Goal: Find specific page/section: Find specific page/section

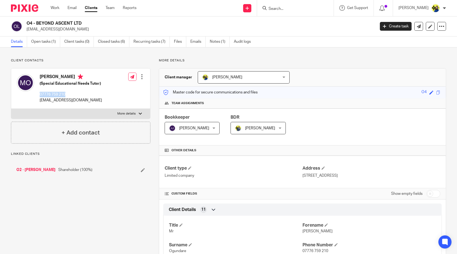
drag, startPoint x: 38, startPoint y: 94, endPoint x: 80, endPoint y: 94, distance: 42.4
click at [80, 94] on div "Michael Ogundare (Special Educational Needs Tutor) 07776 759 210 ogundaretayo62…" at bounding box center [59, 88] width 85 height 34
copy p "07776 759 210"
click at [305, 9] on input "Search" at bounding box center [292, 9] width 49 height 5
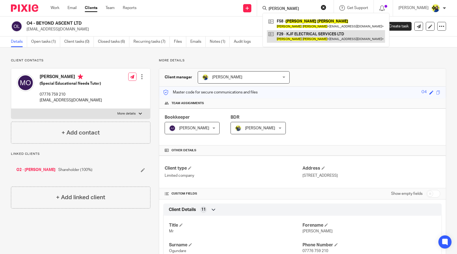
type input "kevin farley"
click at [318, 36] on link at bounding box center [326, 36] width 118 height 13
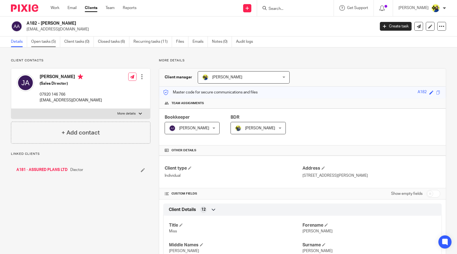
click at [41, 43] on link "Open tasks (5)" at bounding box center [45, 41] width 29 height 11
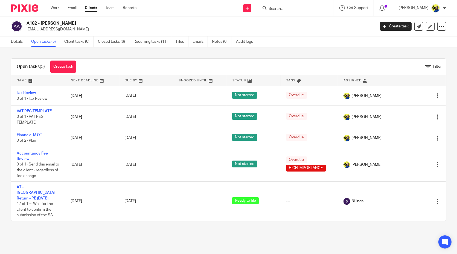
click at [308, 9] on input "Search" at bounding box center [292, 9] width 49 height 5
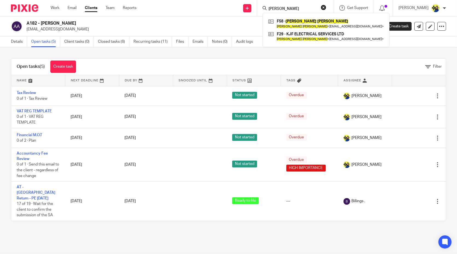
type input "[PERSON_NAME]"
click at [331, 34] on link at bounding box center [326, 36] width 118 height 13
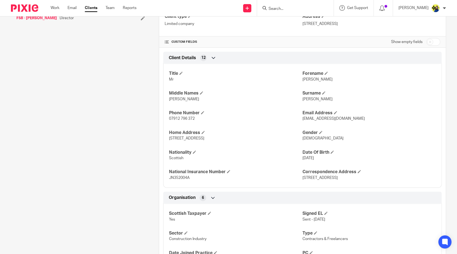
scroll to position [152, 0]
drag, startPoint x: 196, startPoint y: 178, endPoint x: 167, endPoint y: 178, distance: 29.8
click at [167, 178] on div "Title Mr Forename Kevin Middle Names James Surname Farley Phone Number 07912 79…" at bounding box center [302, 123] width 279 height 128
copy span "JN352004A"
click at [91, 137] on div "Client contacts Kevin Farley (Electrician) 07912 796 372 kev.milk88@gmail.com E…" at bounding box center [76, 235] width 148 height 658
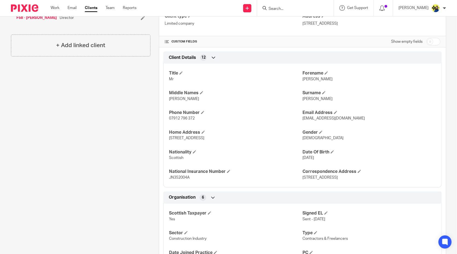
click at [95, 130] on div "Client contacts Kevin Farley (Electrician) 07912 796 372 kev.milk88@gmail.com E…" at bounding box center [76, 235] width 148 height 658
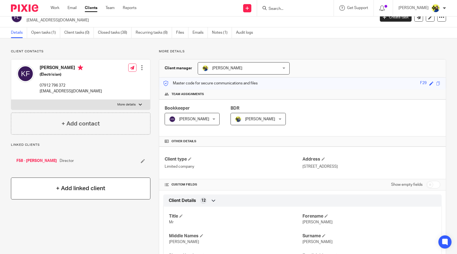
scroll to position [0, 0]
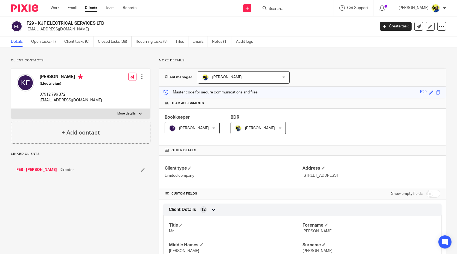
click at [113, 18] on div "F29 - KJF ELECTRICAL SERVICES LTD [EMAIL_ADDRESS][DOMAIN_NAME] Create task Upda…" at bounding box center [228, 26] width 457 height 20
click at [297, 8] on input "Search" at bounding box center [292, 9] width 49 height 5
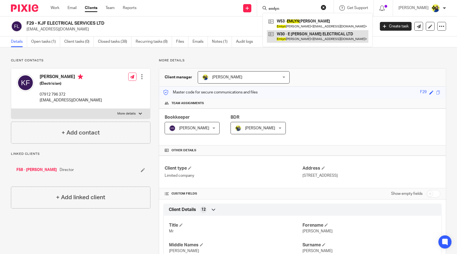
type input "emlyn"
click at [319, 34] on link at bounding box center [318, 36] width 102 height 13
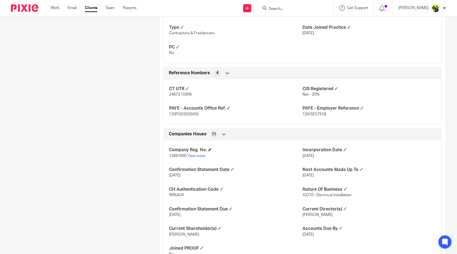
scroll to position [414, 0]
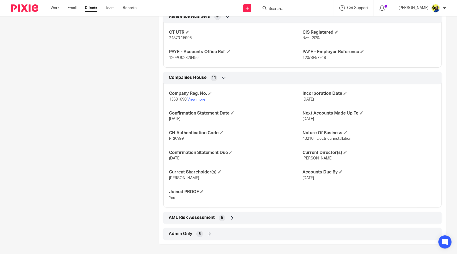
drag, startPoint x: 323, startPoint y: 96, endPoint x: 299, endPoint y: 97, distance: 23.5
click at [303, 97] on p "15 Oct 2021" at bounding box center [370, 99] width 134 height 5
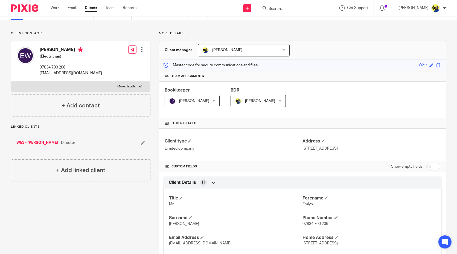
scroll to position [0, 0]
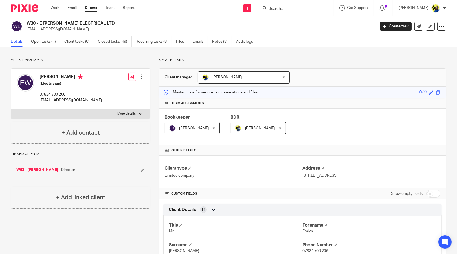
click at [73, 58] on p "Client contacts" at bounding box center [81, 60] width 140 height 4
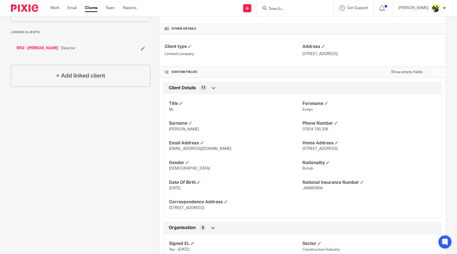
scroll to position [213, 0]
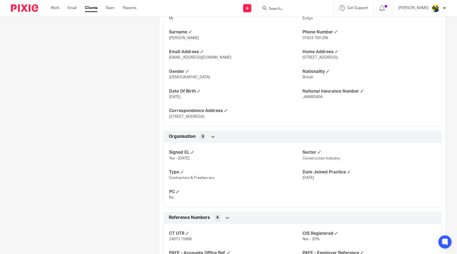
click at [99, 113] on div "Client contacts Emlyn Watkinson (Electrician) 07834 700 206 emlyn74@googlemail.…" at bounding box center [76, 145] width 148 height 599
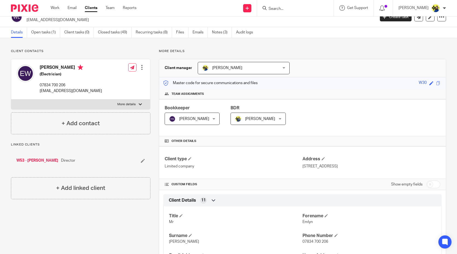
scroll to position [0, 0]
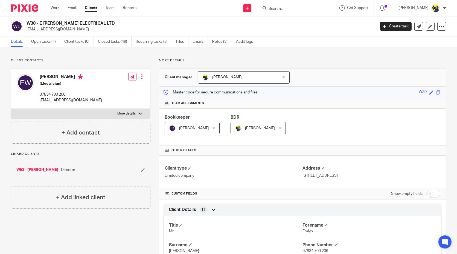
drag, startPoint x: 367, startPoint y: 57, endPoint x: 371, endPoint y: 56, distance: 4.2
click at [427, 193] on input "checkbox" at bounding box center [434, 194] width 14 height 8
checkbox input "true"
drag, startPoint x: 27, startPoint y: 20, endPoint x: 112, endPoint y: 21, distance: 84.6
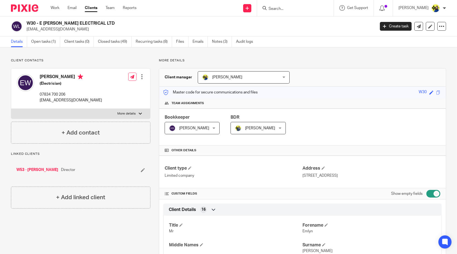
click at [112, 21] on div "W30 - E WATKINSON ELECTRICAL LTD emlyn74@googlemail.com Create task Update from…" at bounding box center [228, 26] width 457 height 20
copy h2 "W30 - E WATKINSON ELECTRICAL LTD"
